Goal: Check status: Check status

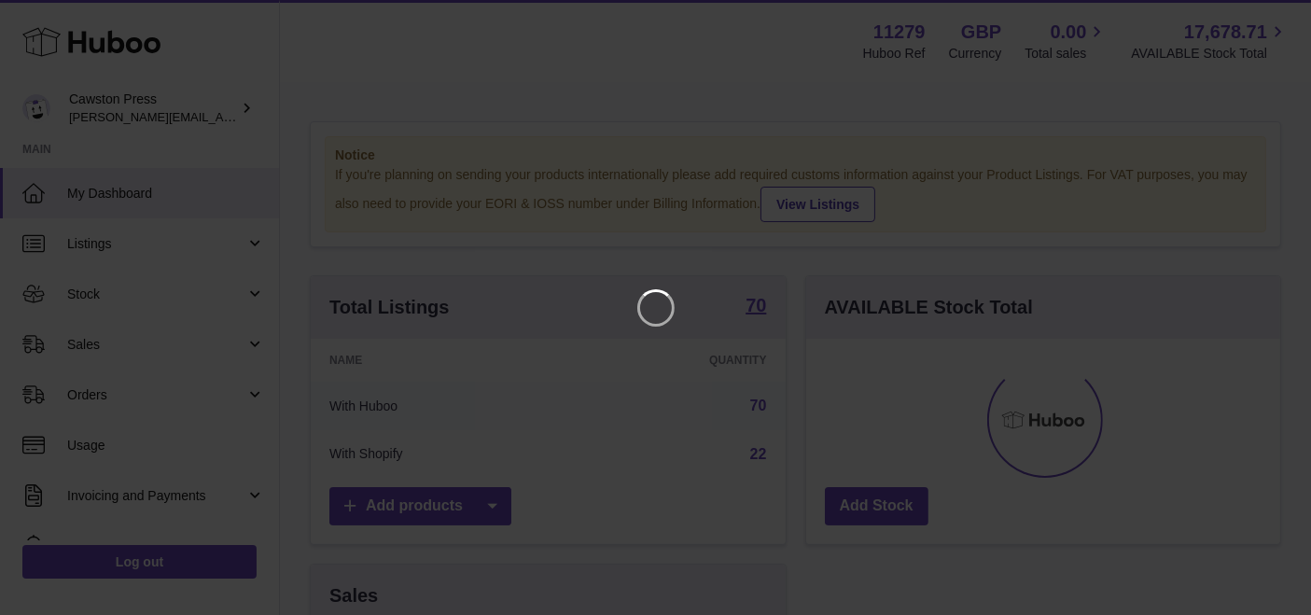
scroll to position [290, 482]
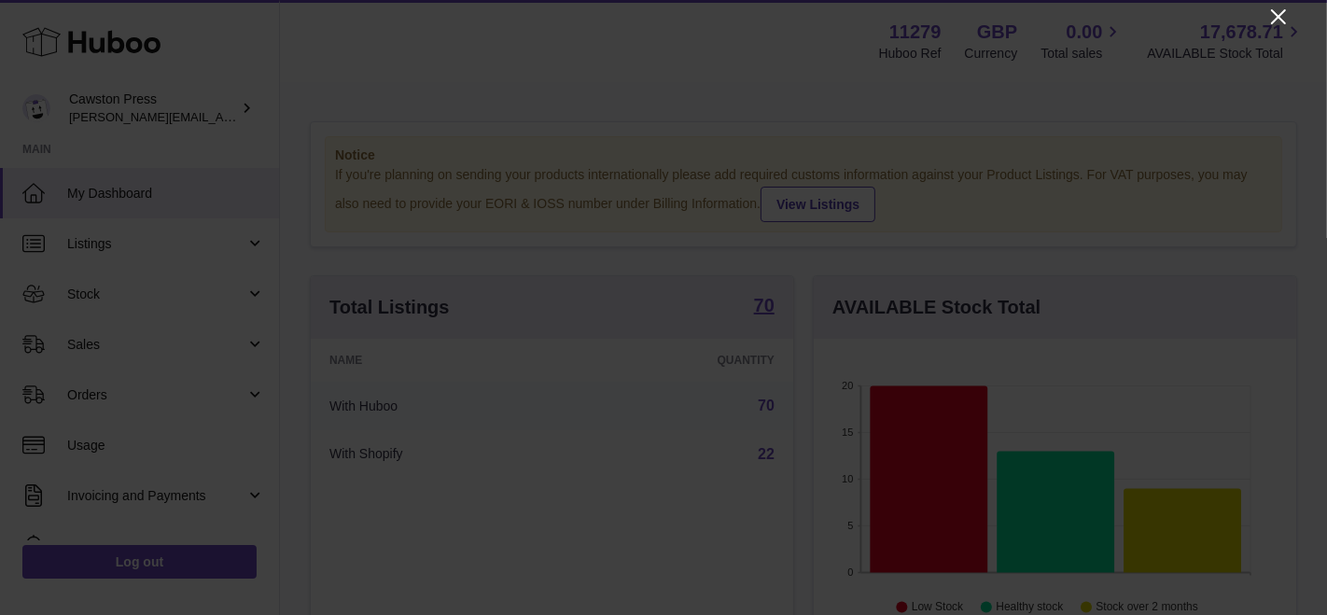
click at [1279, 11] on icon "Close" at bounding box center [1278, 17] width 22 height 22
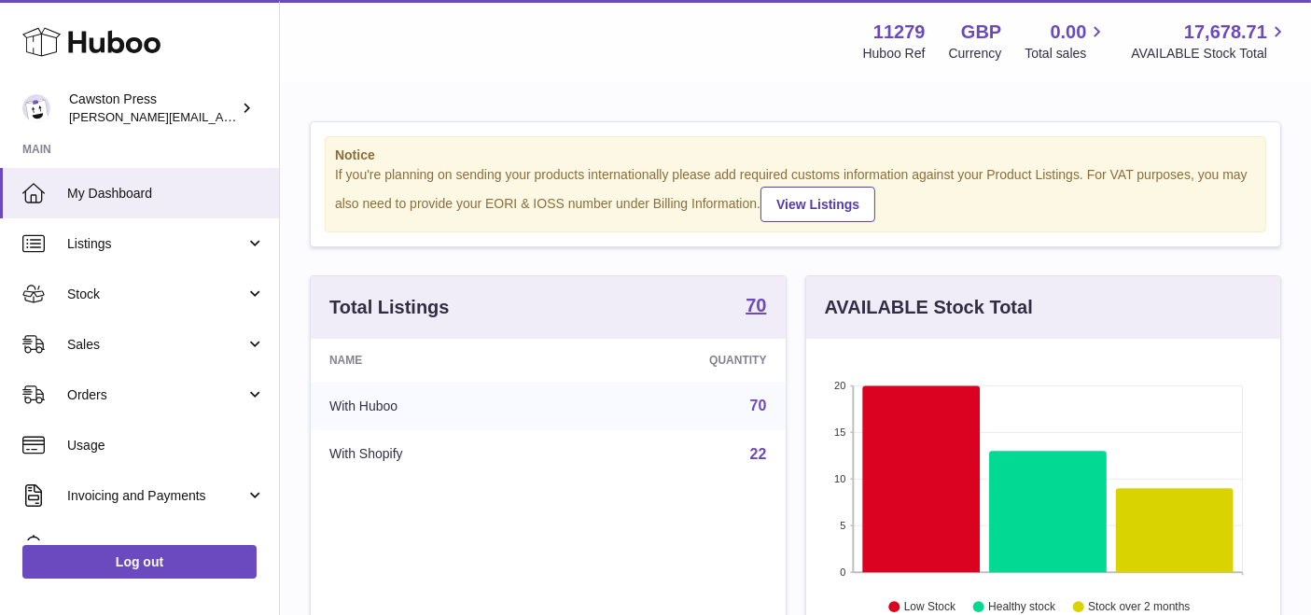
scroll to position [932835, 932651]
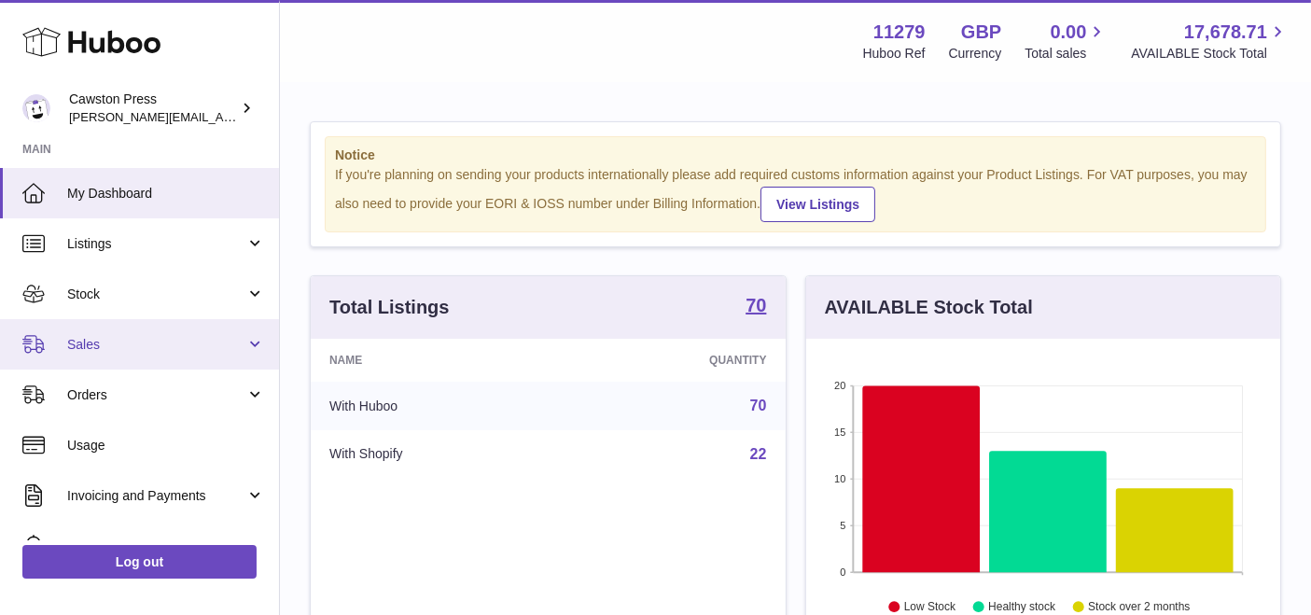
click at [188, 342] on span "Sales" at bounding box center [156, 345] width 178 height 18
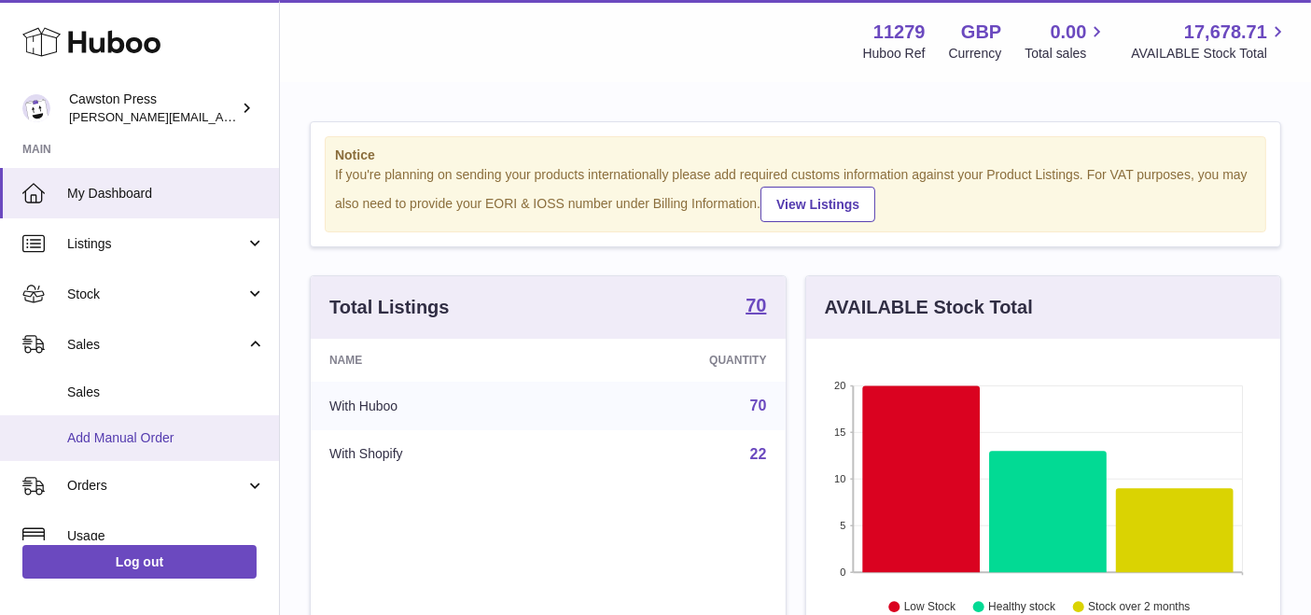
click at [149, 435] on span "Add Manual Order" at bounding box center [166, 438] width 198 height 18
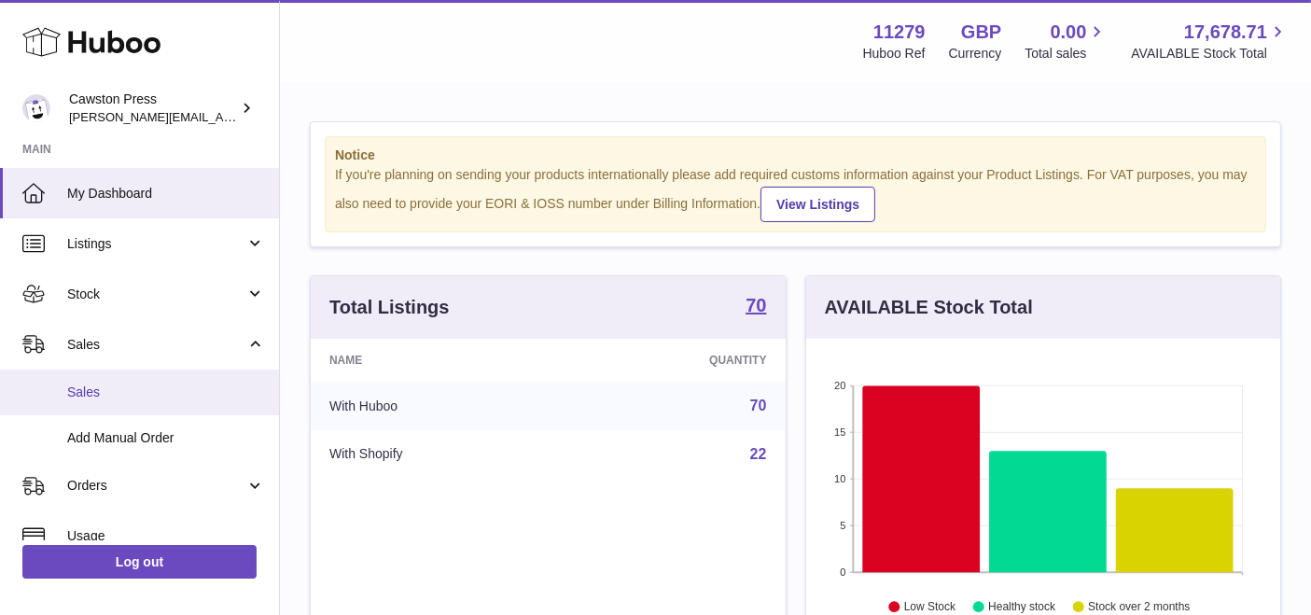
click at [144, 384] on span "Sales" at bounding box center [166, 393] width 198 height 18
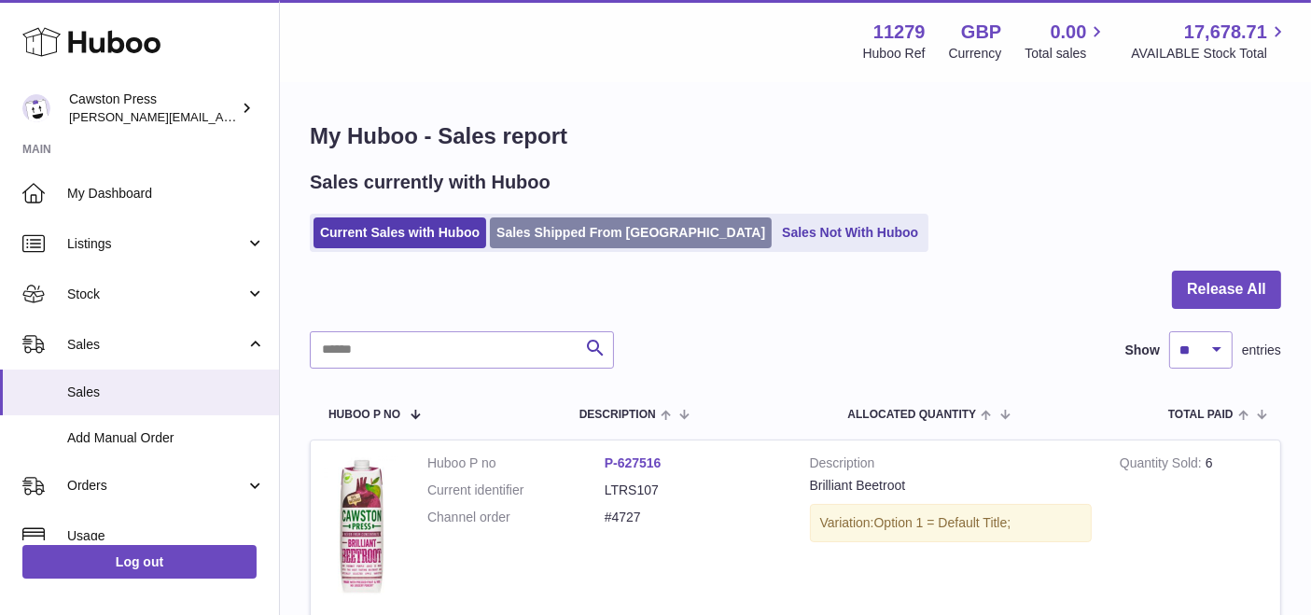
click at [517, 240] on link "Sales Shipped From [GEOGRAPHIC_DATA]" at bounding box center [631, 232] width 282 height 31
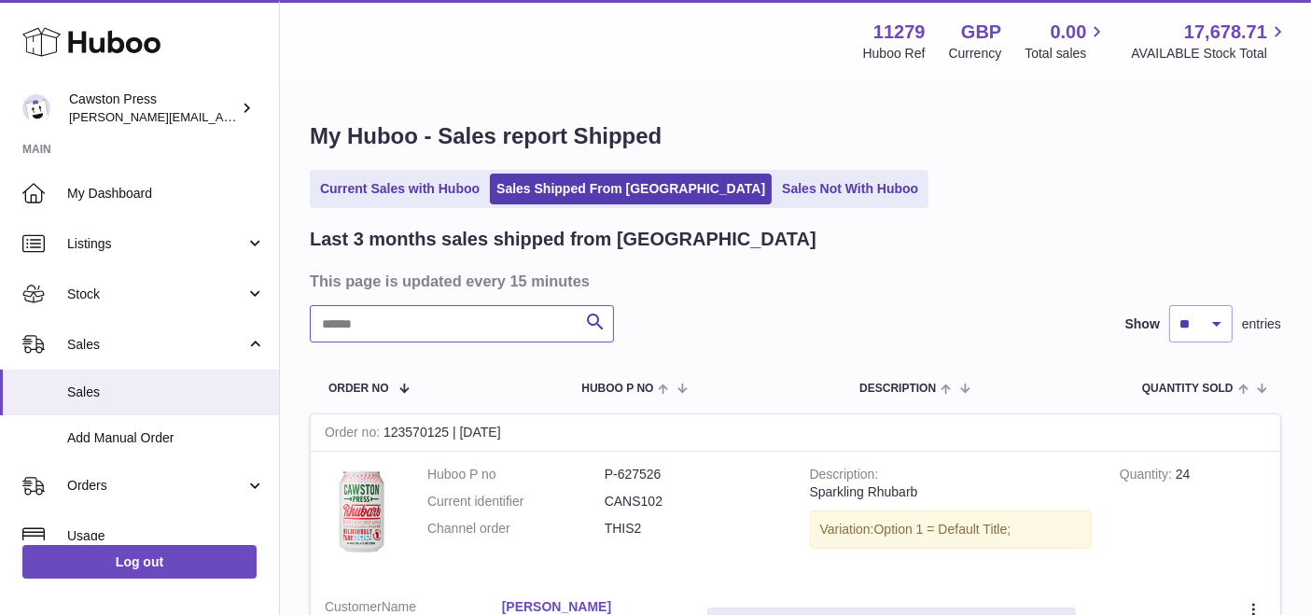
click at [474, 342] on input "text" at bounding box center [462, 323] width 304 height 37
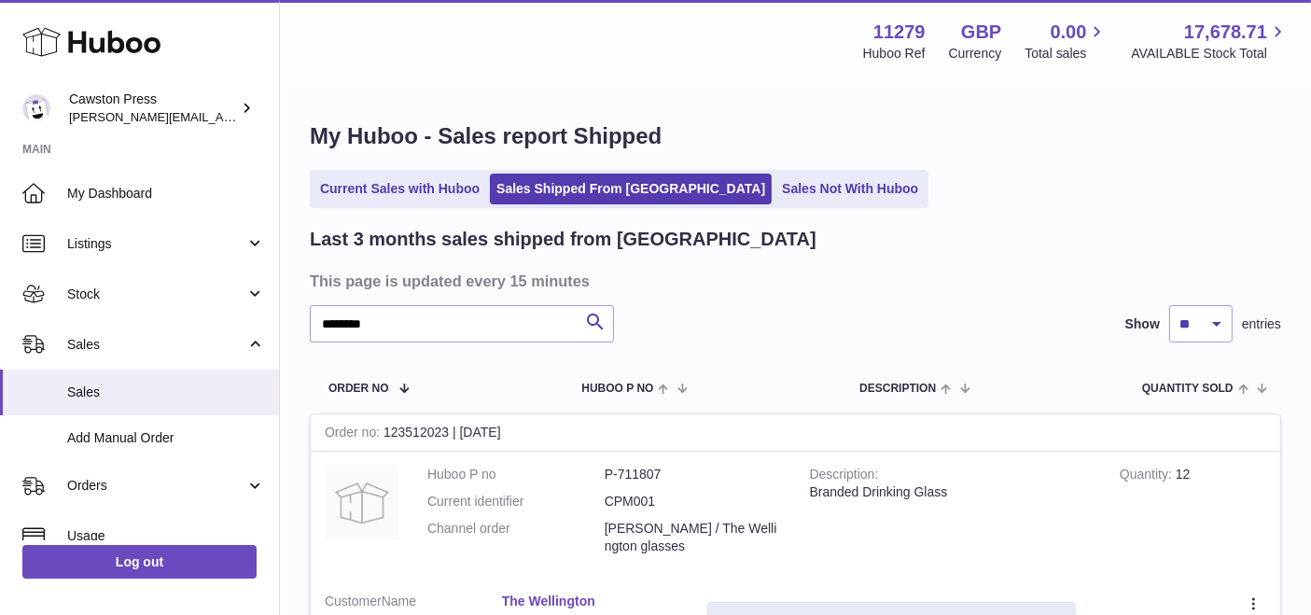
click at [0, 561] on div at bounding box center [0, 307] width 0 height 615
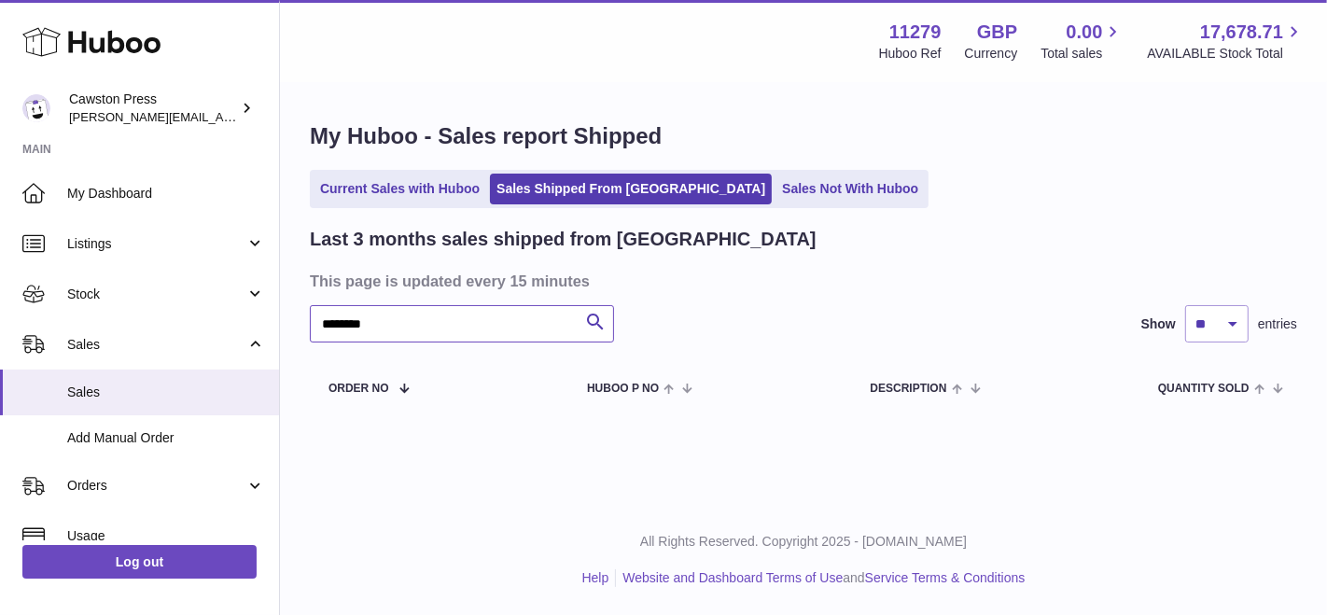
click at [412, 310] on input "*******" at bounding box center [462, 323] width 304 height 37
type input "***"
